Goal: Find contact information: Find contact information

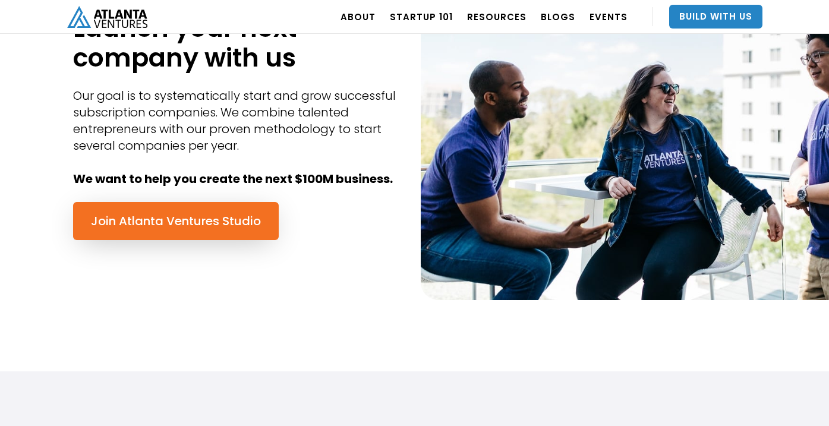
scroll to position [583, 0]
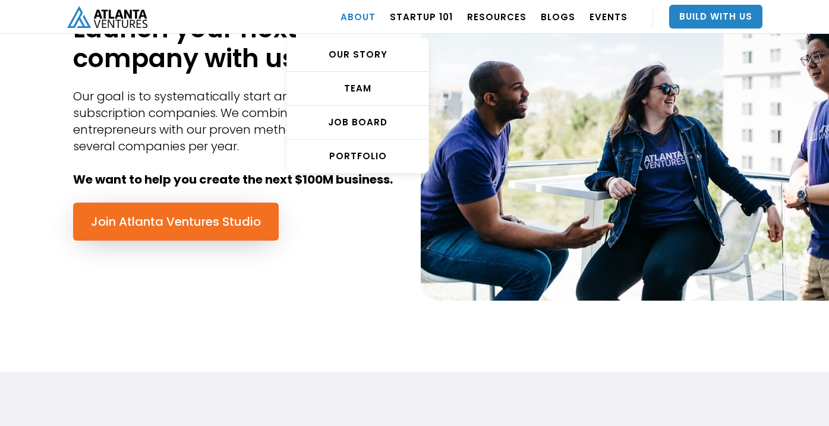
click at [376, 12] on link "ABOUT" at bounding box center [357, 16] width 35 height 33
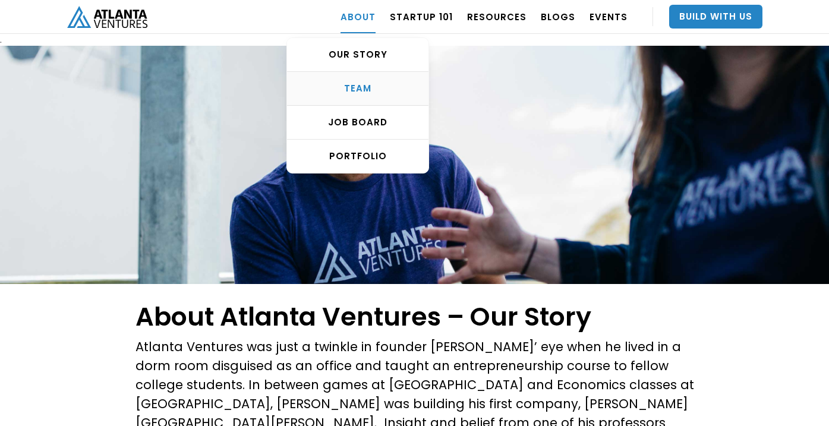
click at [376, 83] on div "TEAM" at bounding box center [357, 89] width 141 height 12
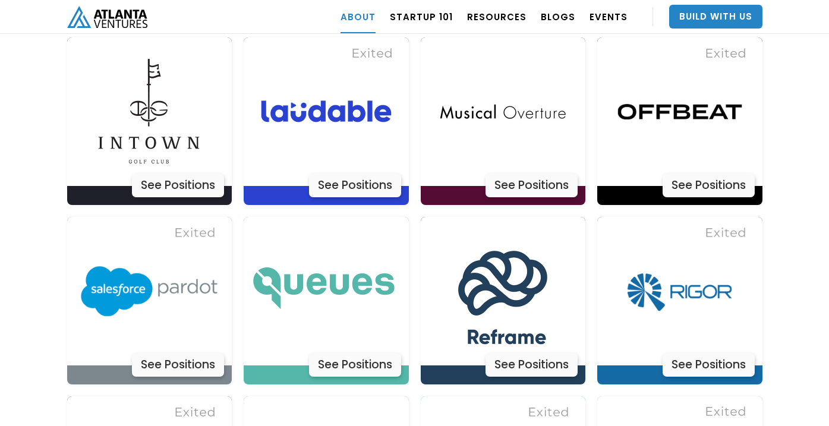
scroll to position [3391, 0]
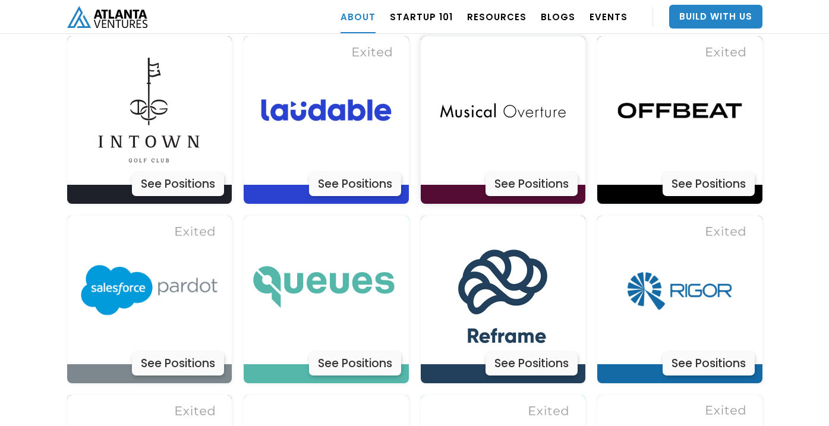
click at [519, 172] on div "See Positions" at bounding box center [531, 184] width 92 height 24
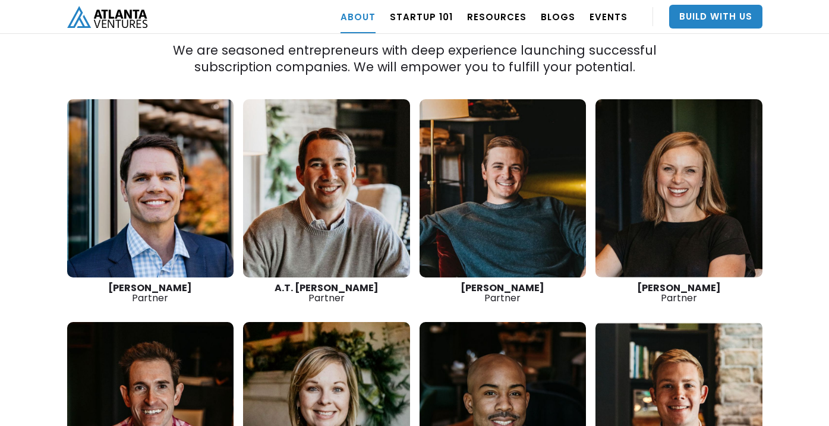
scroll to position [1672, 0]
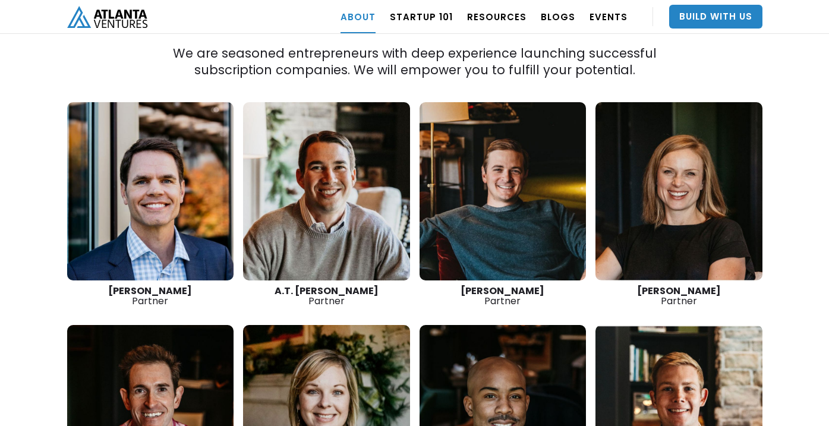
click at [167, 286] on div "David Cummings Partner" at bounding box center [150, 296] width 167 height 20
click at [169, 213] on link at bounding box center [150, 191] width 167 height 178
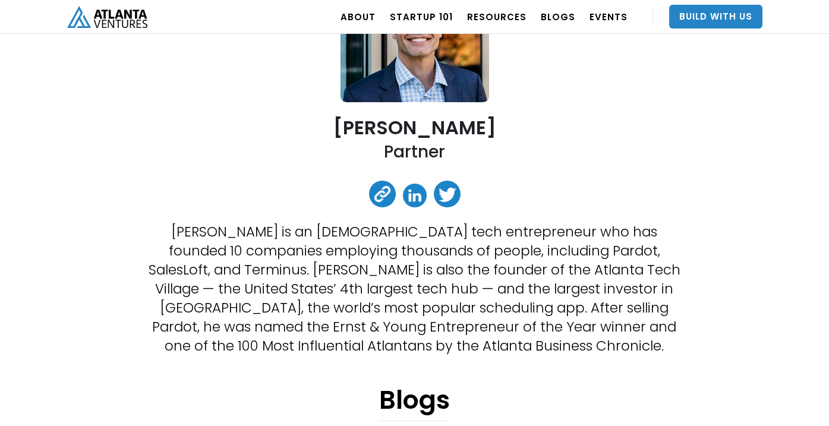
scroll to position [162, 0]
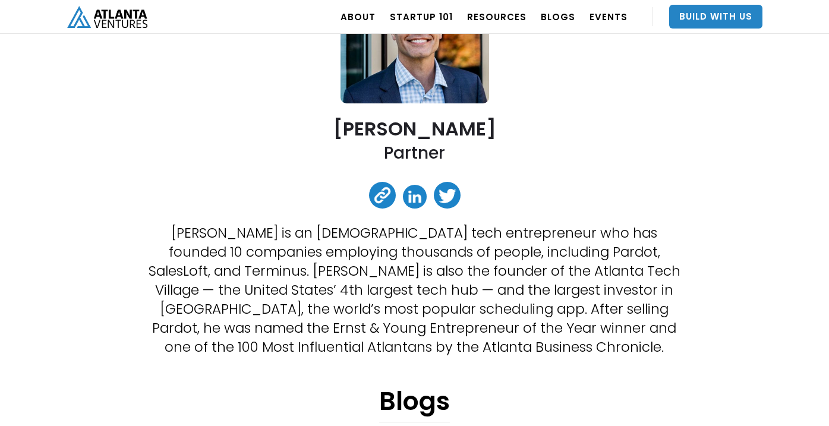
click at [414, 198] on link at bounding box center [415, 197] width 24 height 24
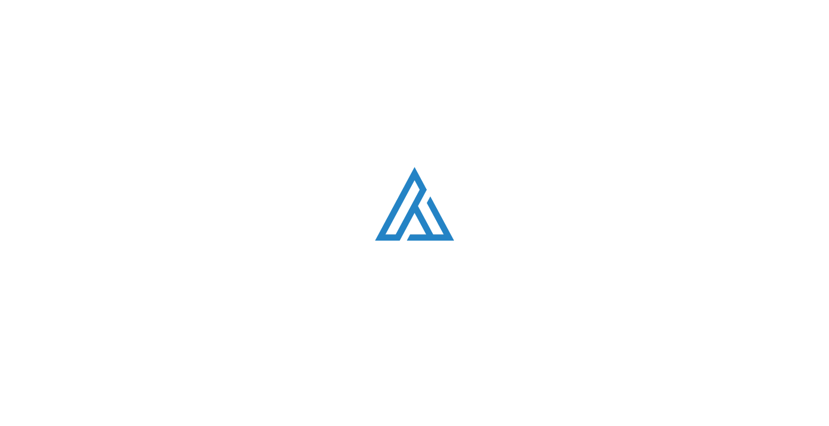
scroll to position [1672, 0]
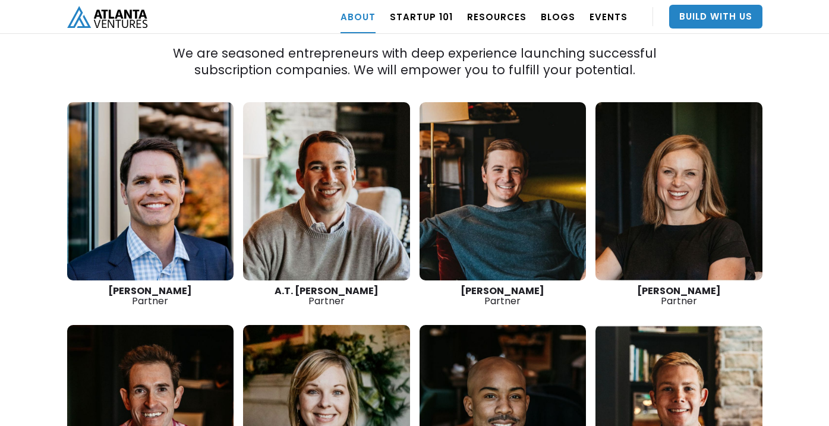
click at [331, 284] on strong "A.T. [PERSON_NAME]" at bounding box center [327, 291] width 104 height 14
click at [331, 229] on link at bounding box center [326, 191] width 167 height 178
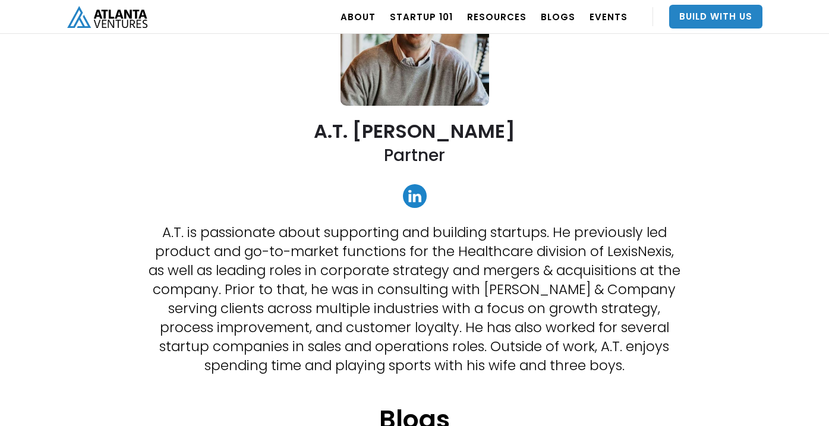
scroll to position [195, 0]
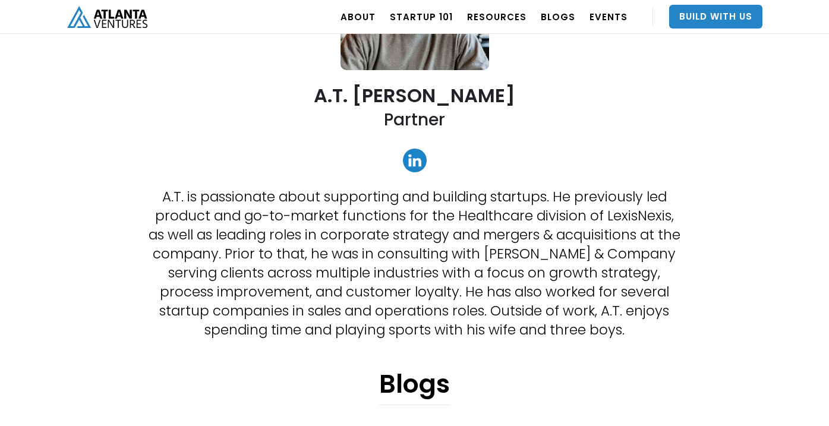
click at [419, 168] on link at bounding box center [415, 161] width 24 height 24
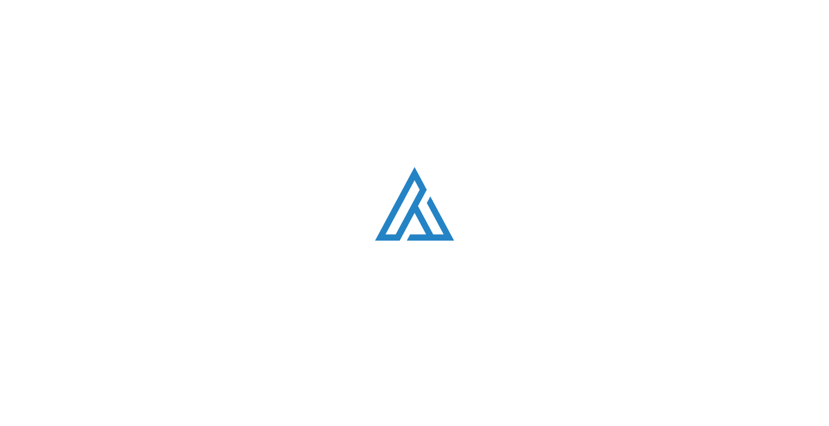
scroll to position [1672, 0]
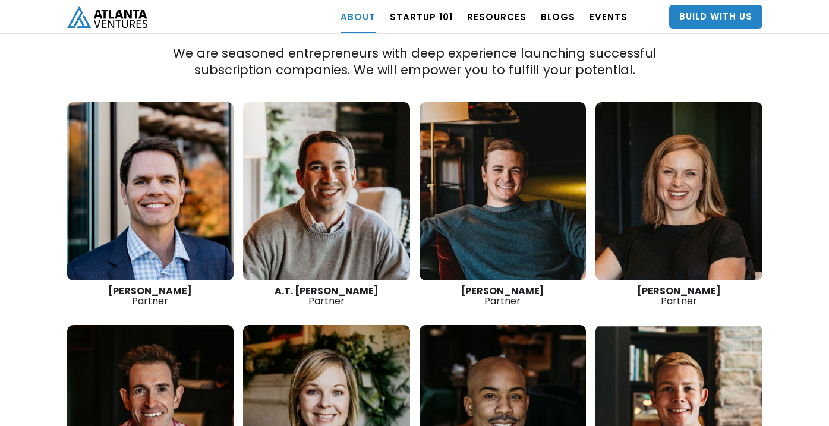
click at [459, 216] on link at bounding box center [502, 191] width 167 height 178
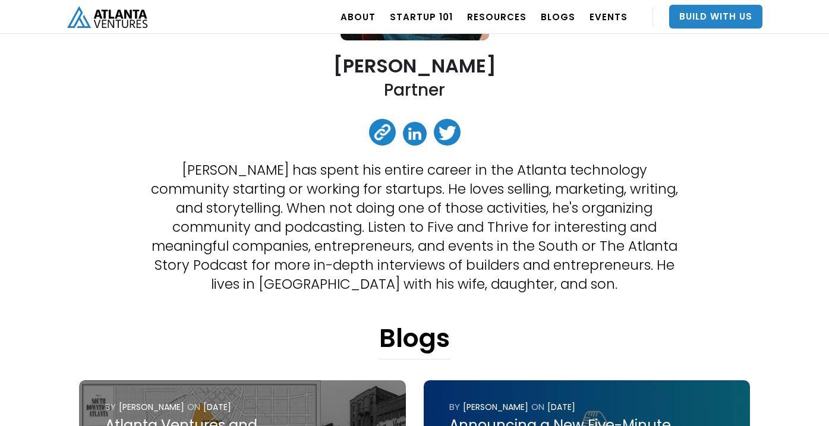
scroll to position [223, 0]
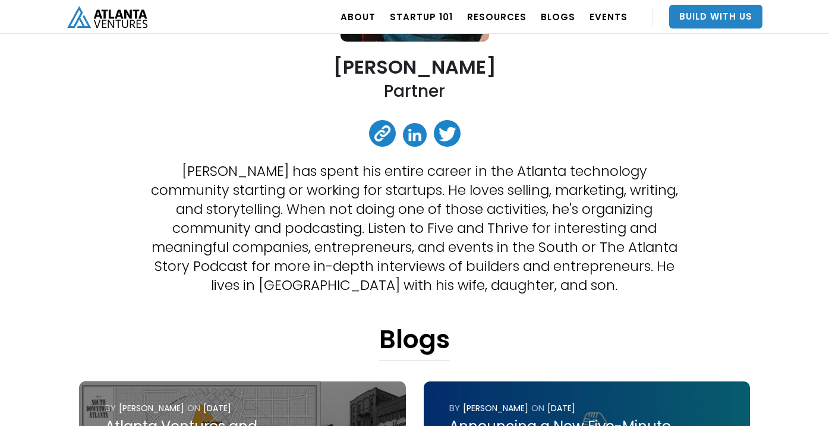
click at [417, 137] on link at bounding box center [415, 135] width 24 height 24
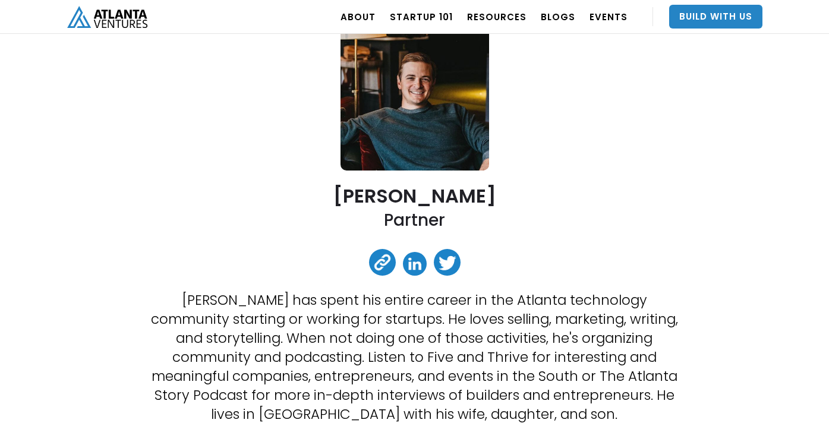
scroll to position [0, 0]
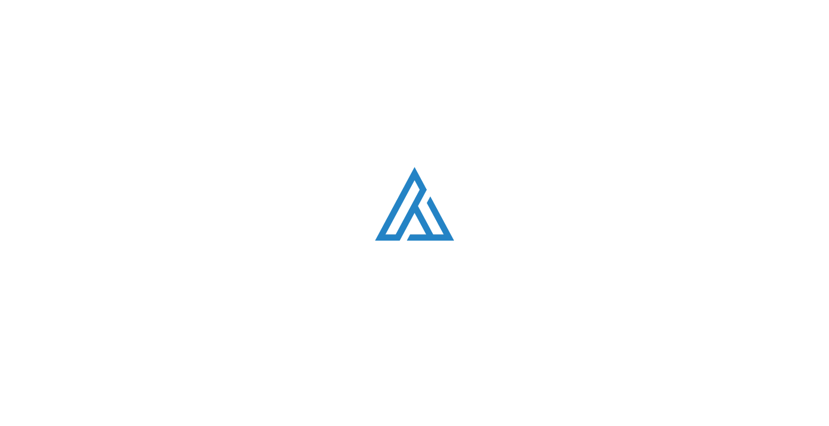
scroll to position [1672, 0]
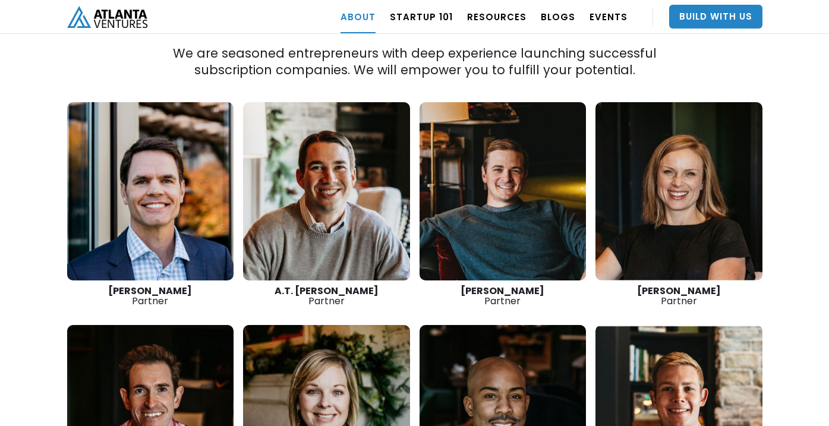
click at [655, 237] on link at bounding box center [678, 191] width 167 height 178
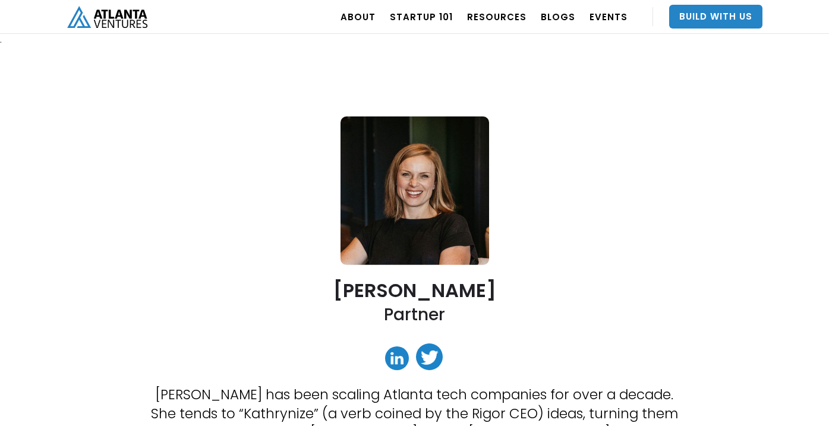
click at [388, 357] on link at bounding box center [397, 358] width 24 height 24
